Goal: Task Accomplishment & Management: Complete application form

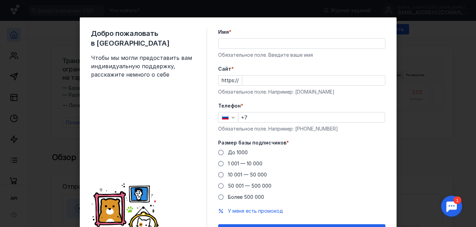
scroll to position [40, 0]
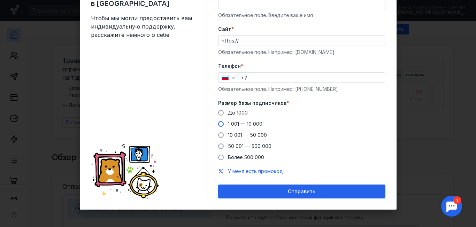
click at [218, 125] on span at bounding box center [221, 124] width 6 height 6
click at [0, 0] on input "1 001 — 10 000" at bounding box center [0, 0] width 0 height 0
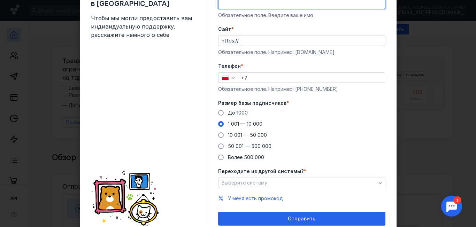
click at [234, 7] on input "Имя *" at bounding box center [301, 4] width 166 height 10
type input "F"
type input "[PERSON_NAME]"
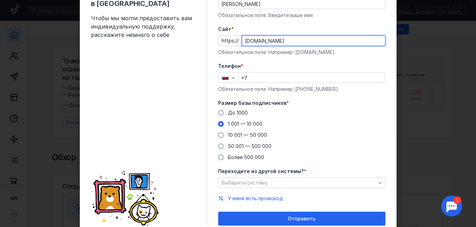
type input "[DOMAIN_NAME]"
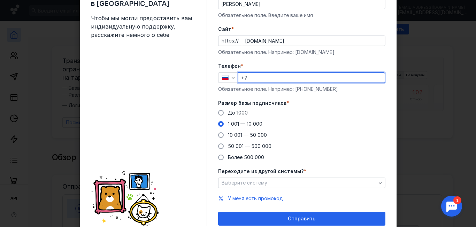
click at [266, 74] on input "+7" at bounding box center [311, 78] width 146 height 10
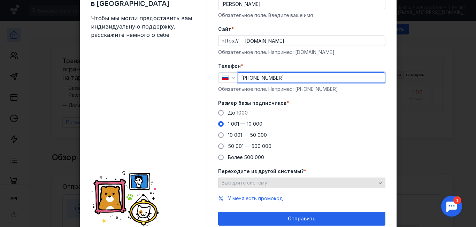
type input "[PHONE_NUMBER]"
click at [283, 182] on div "Выберите систему" at bounding box center [299, 183] width 158 height 6
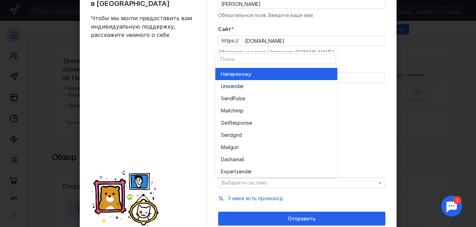
click at [255, 76] on div "Не перехожу" at bounding box center [276, 74] width 111 height 7
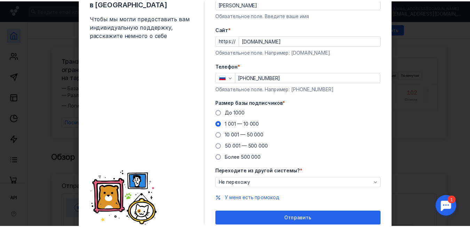
scroll to position [67, 0]
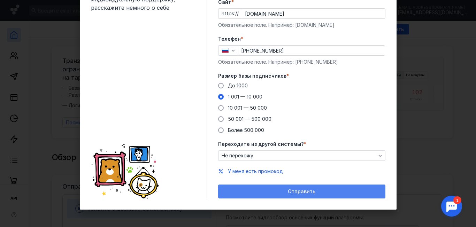
click at [305, 191] on span "Отправить" at bounding box center [302, 192] width 28 height 6
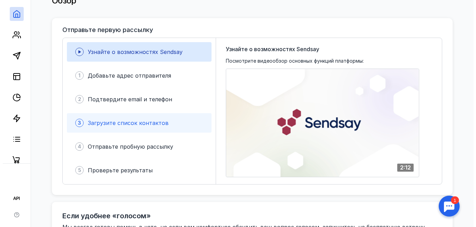
scroll to position [157, 0]
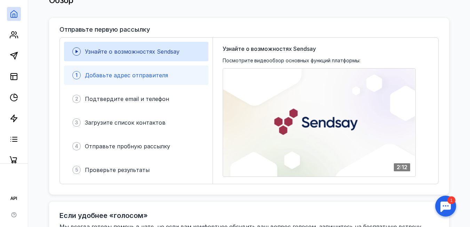
click at [152, 72] on span "Добавьте адрес отправителя" at bounding box center [126, 75] width 83 height 7
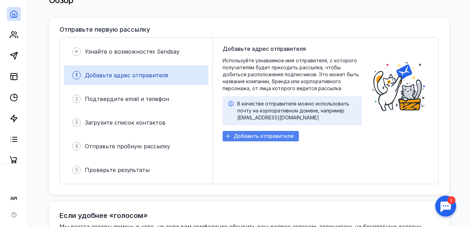
click at [266, 133] on span "Добавить отправителя" at bounding box center [264, 136] width 60 height 6
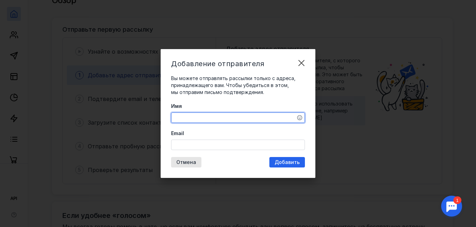
click at [205, 118] on textarea "Имя" at bounding box center [237, 118] width 133 height 10
type textarea "A"
type textarea "Футбольный лагерь"
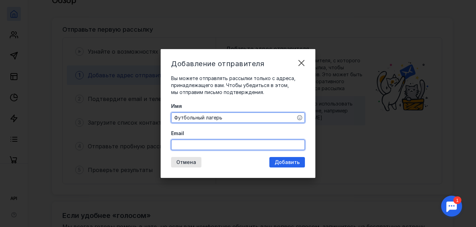
click at [203, 143] on input "Email" at bounding box center [237, 145] width 133 height 10
type input "[EMAIL_ADDRESS][DOMAIN_NAME]"
click at [289, 158] on div "Добавить" at bounding box center [287, 162] width 36 height 10
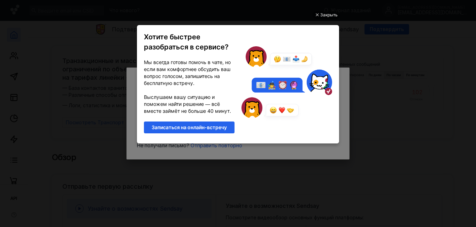
scroll to position [0, 0]
click at [323, 14] on div "Закрыть" at bounding box center [328, 15] width 17 height 8
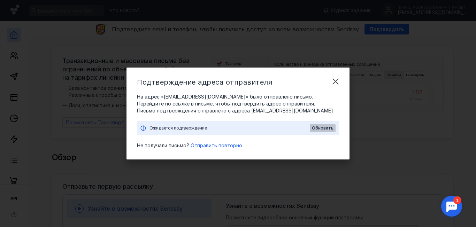
click at [323, 128] on span "Обновить" at bounding box center [323, 128] width 22 height 5
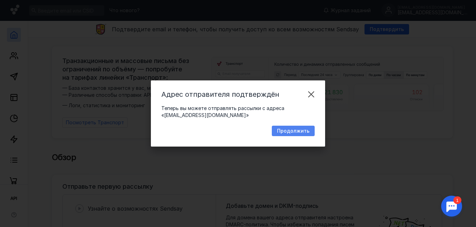
click at [300, 130] on span "Продолжить" at bounding box center [293, 131] width 32 height 6
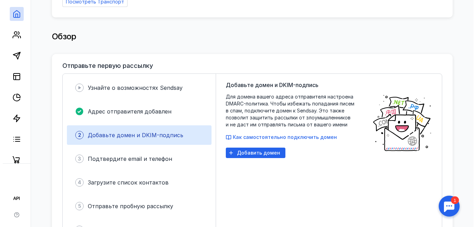
scroll to position [121, 0]
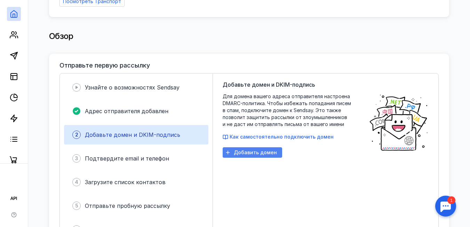
click at [257, 150] on span "Добавить домен" at bounding box center [255, 153] width 43 height 6
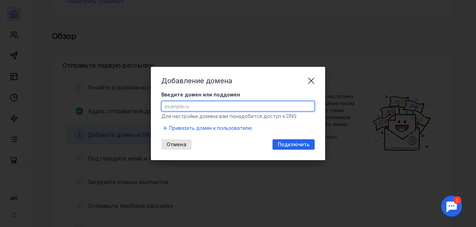
click at [207, 105] on input "Введите домен или поддомен" at bounding box center [238, 106] width 152 height 10
type input "[DOMAIN_NAME]"
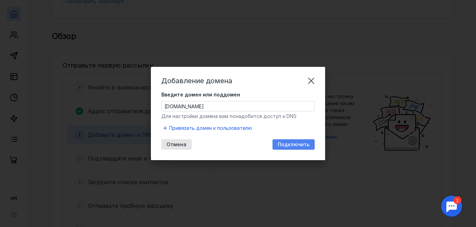
click at [307, 146] on span "Подключить" at bounding box center [293, 145] width 32 height 6
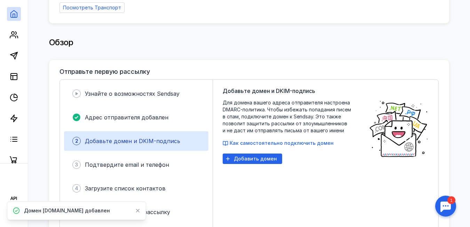
scroll to position [116, 0]
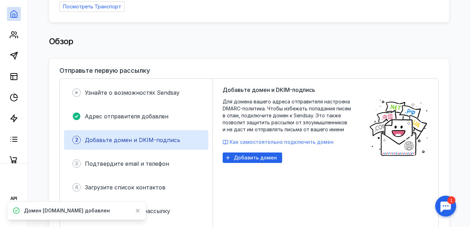
click at [303, 140] on span "Как самостоятельно подключить домен" at bounding box center [282, 142] width 104 height 6
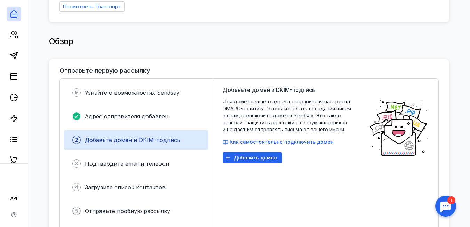
click at [442, 199] on div at bounding box center [446, 206] width 22 height 22
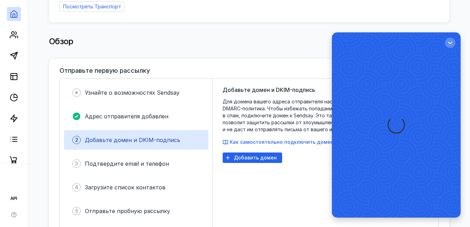
scroll to position [0, 0]
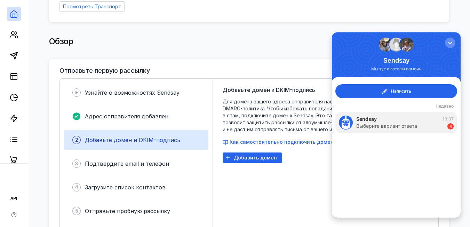
click at [400, 134] on div "Написать Недавно Sendsay 13:37 Выберите вариант ответа 4" at bounding box center [396, 147] width 129 height 140
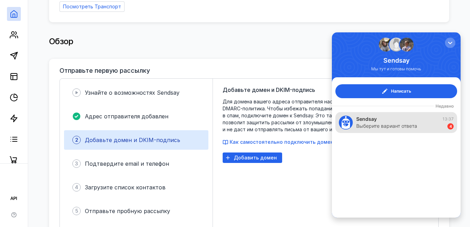
click at [398, 132] on div "Sendsay 13:37 Выберите вариант ответа 4" at bounding box center [397, 122] width 122 height 21
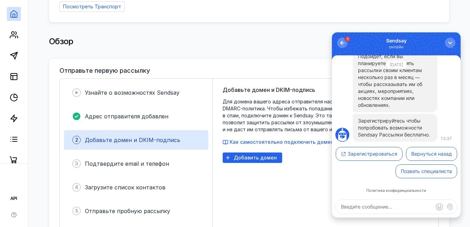
scroll to position [0, 0]
click at [451, 40] on div "button" at bounding box center [450, 42] width 7 height 7
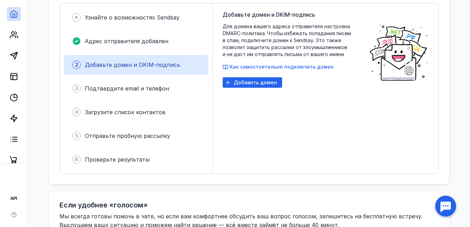
scroll to position [0, 0]
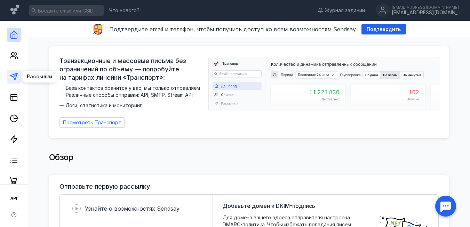
click at [11, 75] on icon at bounding box center [14, 76] width 8 height 8
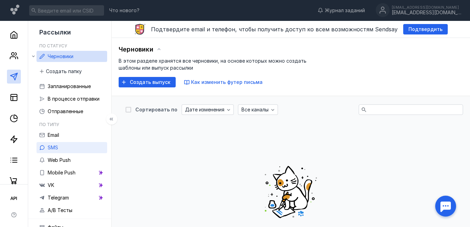
click at [74, 149] on link "SMS" at bounding box center [72, 147] width 71 height 11
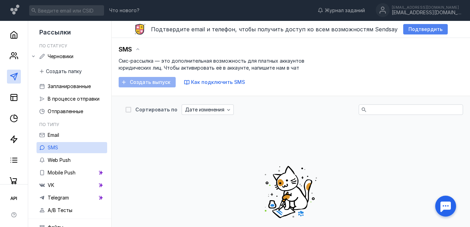
click at [416, 31] on span "Подтвердить" at bounding box center [426, 29] width 34 height 6
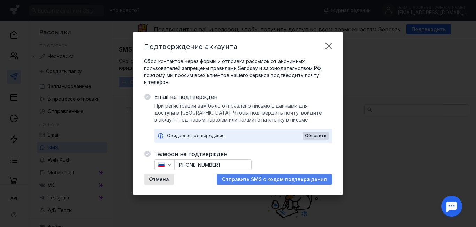
click at [254, 180] on span "Отправить SMS с кодом подтверждения" at bounding box center [274, 180] width 105 height 6
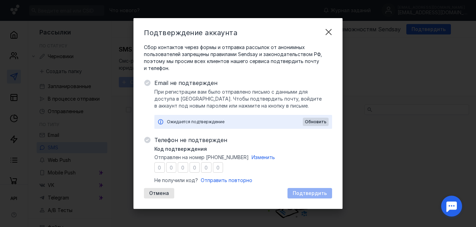
type input "7"
type input "8"
type input "6"
type input "5"
type input "2"
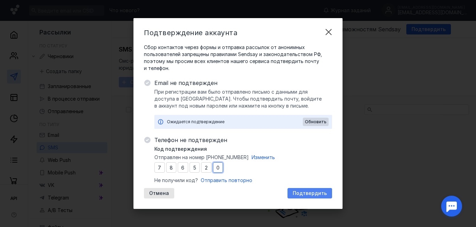
type input "0"
click at [311, 196] on span "Подтвердить" at bounding box center [309, 193] width 34 height 6
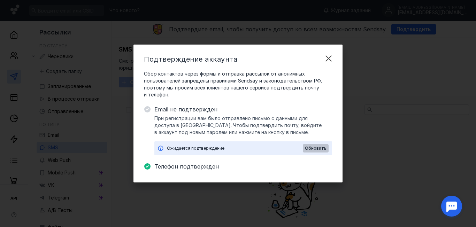
click at [319, 148] on span "Обновить" at bounding box center [316, 148] width 22 height 5
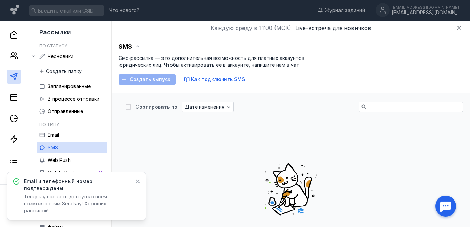
click at [138, 183] on icon at bounding box center [138, 182] width 4 height 4
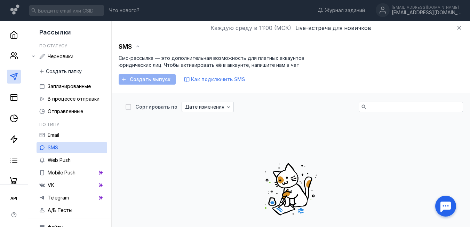
click at [208, 79] on span "Как подключить SMS" at bounding box center [218, 79] width 54 height 6
